Goal: Register for event/course: Register for event/course

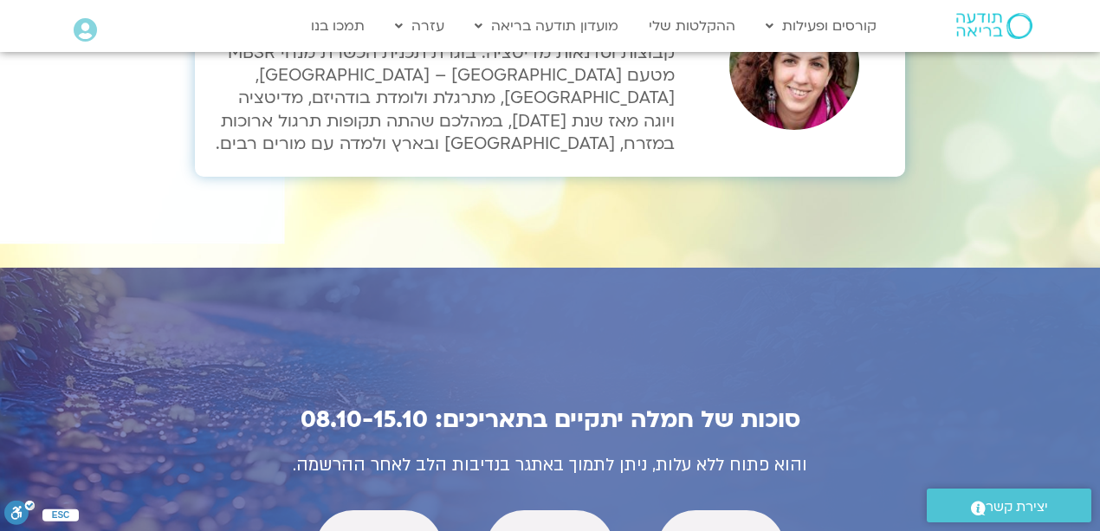
scroll to position [5872, 0]
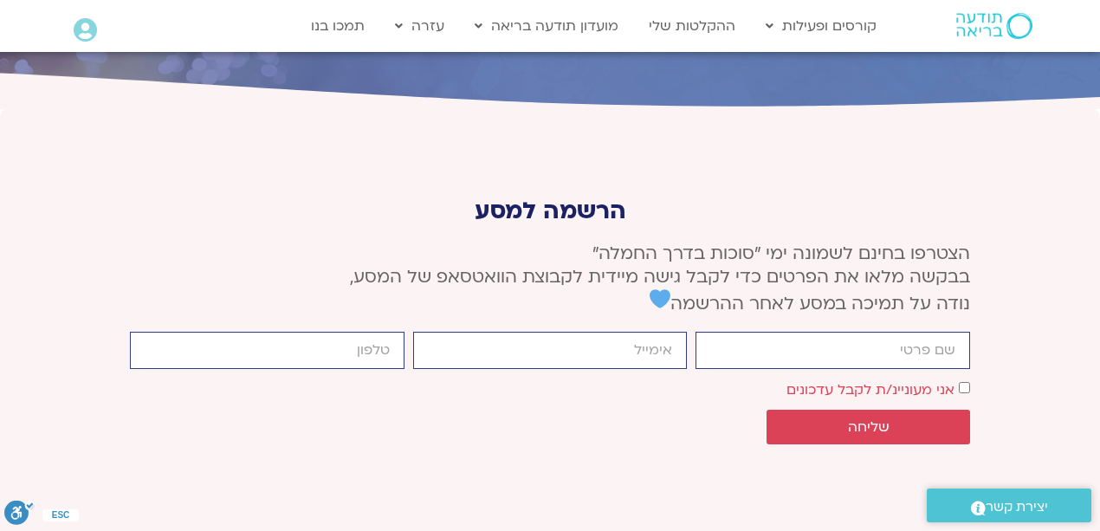
scroll to position [6478, 0]
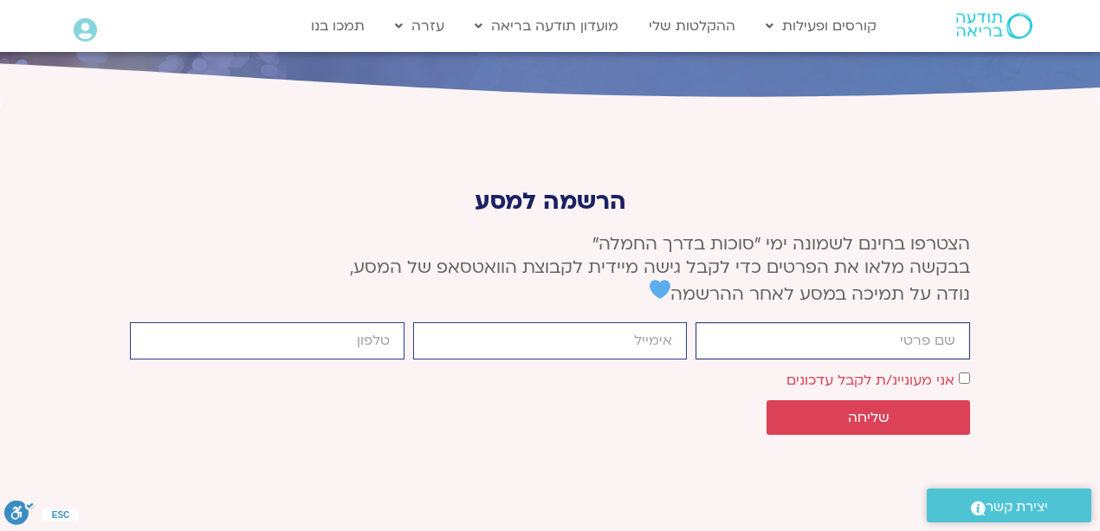
click at [861, 322] on input "firstname" at bounding box center [833, 340] width 275 height 37
type input "[PERSON_NAME]"
type input "[EMAIL_ADDRESS][DOMAIN_NAME]"
type input "0526883311"
click at [863, 410] on span "שליחה" at bounding box center [869, 418] width 42 height 16
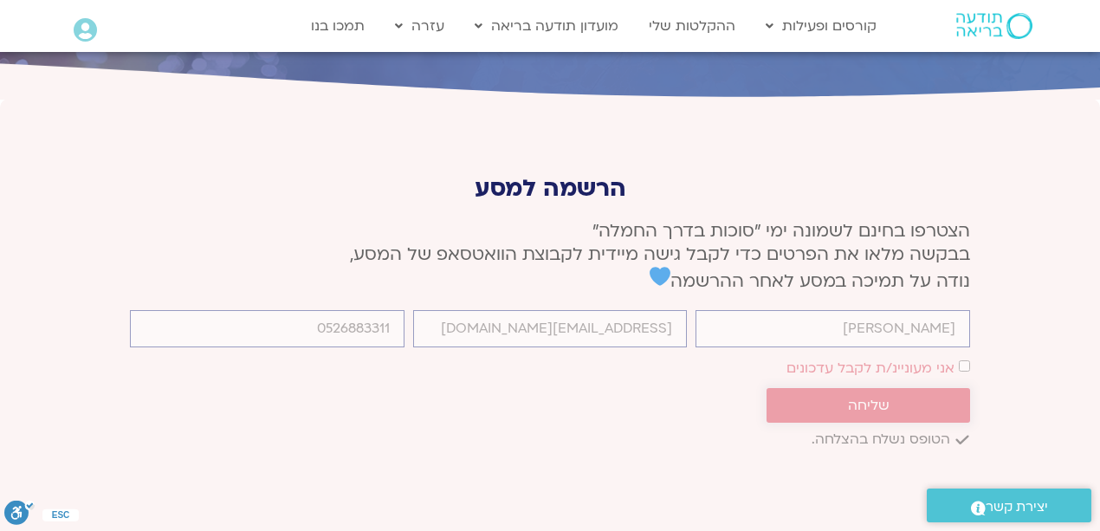
scroll to position [6465, 0]
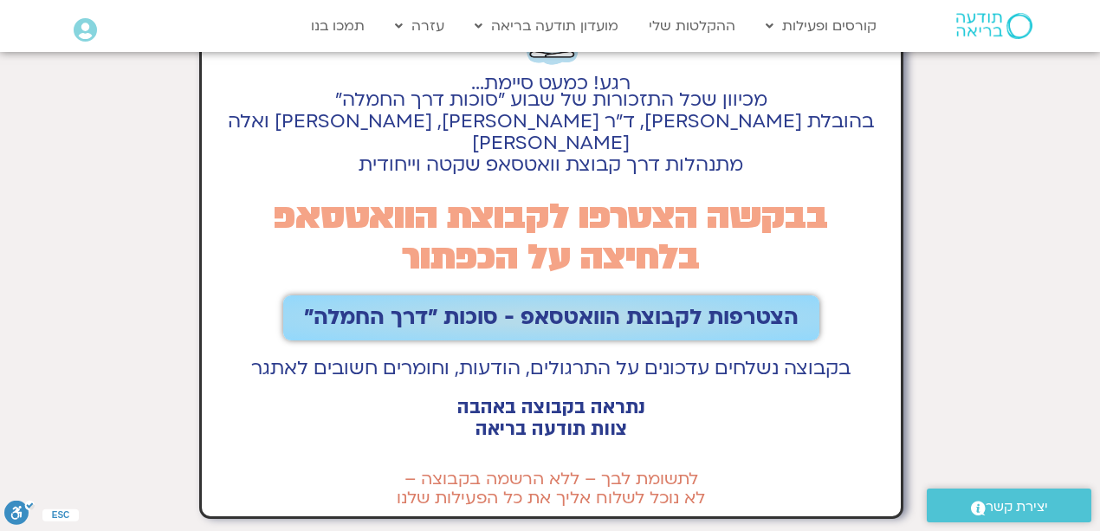
scroll to position [115, 0]
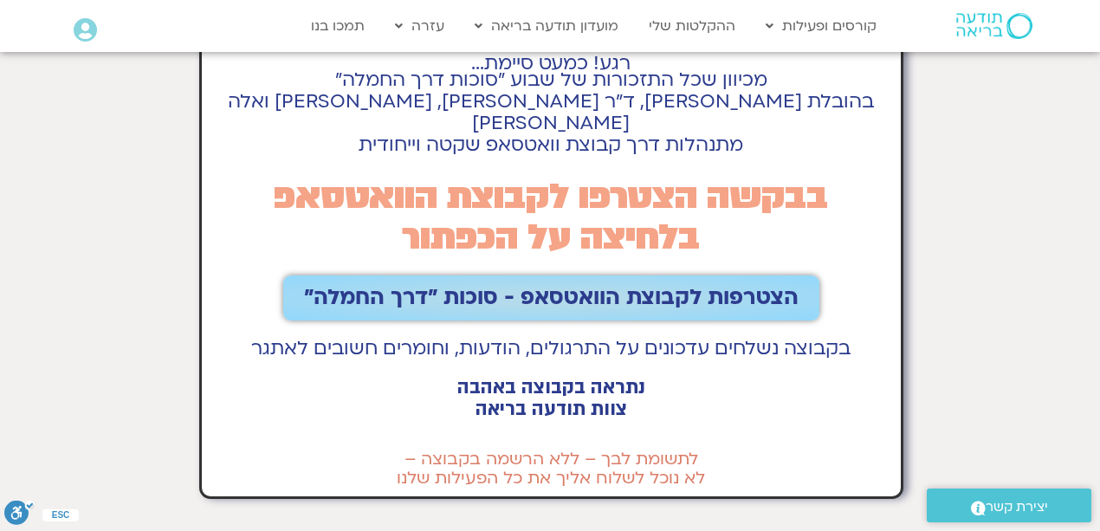
click at [565, 286] on span "הצטרפות לקבוצת הוואטסאפ - סוכות ״דרך החמלה״" at bounding box center [551, 298] width 495 height 24
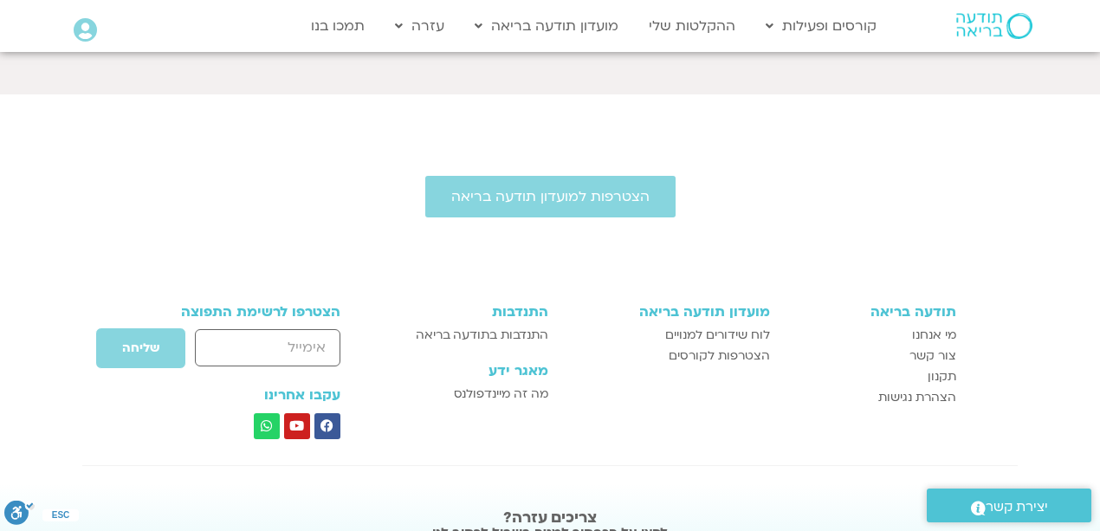
scroll to position [981, 0]
